Goal: Transaction & Acquisition: Download file/media

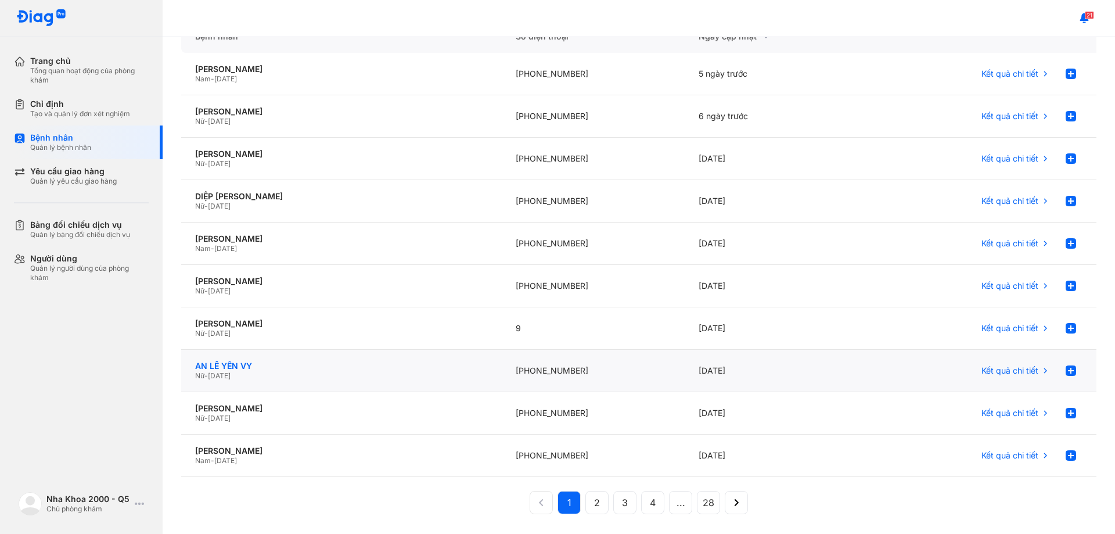
scroll to position [116, 0]
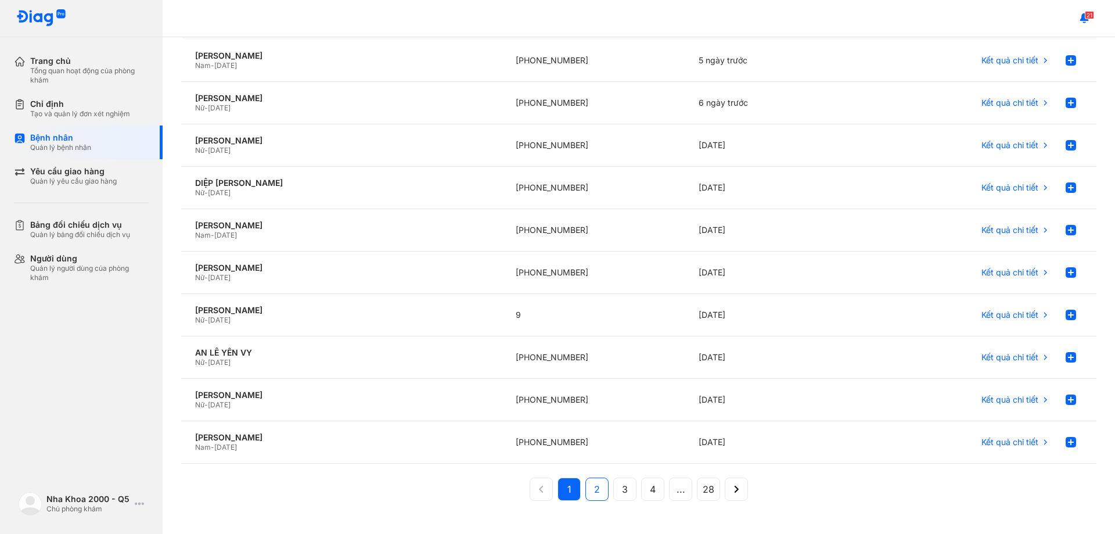
click at [595, 495] on span "2" at bounding box center [597, 489] width 6 height 14
click at [1011, 186] on span "Kết quả chi tiết" at bounding box center [1009, 187] width 57 height 10
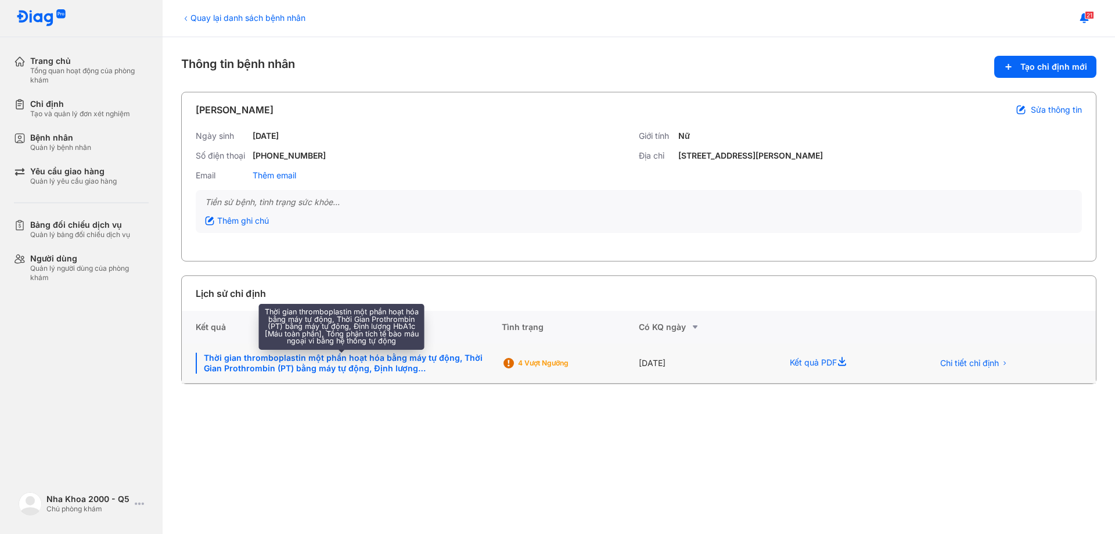
click at [376, 355] on div "Thời gian thromboplastin một phần hoạt hóa bằng máy tự động, Thời Gian Prothrom…" at bounding box center [342, 363] width 292 height 21
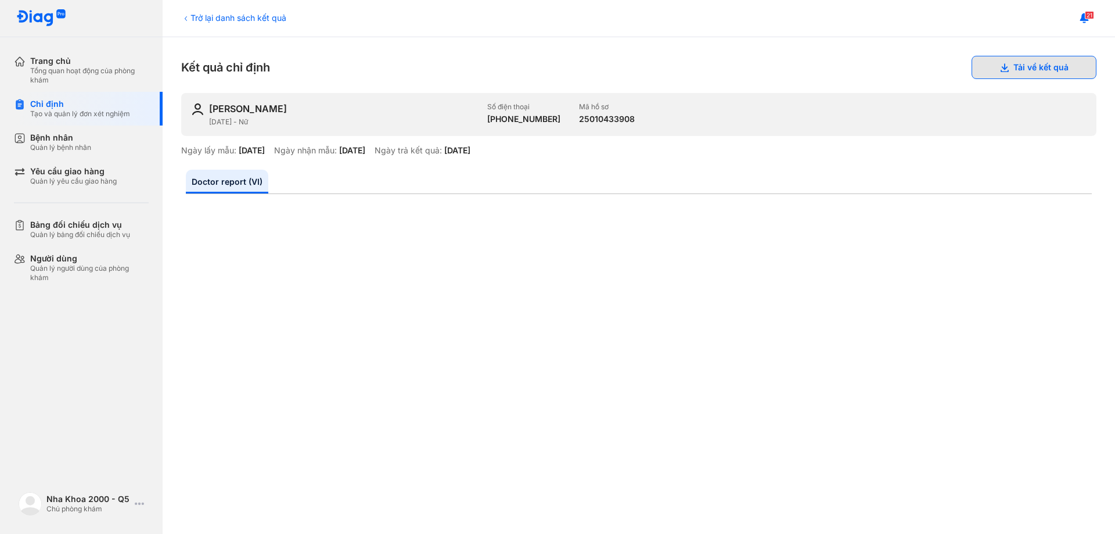
click at [1022, 74] on button "Tải về kết quả" at bounding box center [1034, 67] width 125 height 23
